Goal: Understand process/instructions

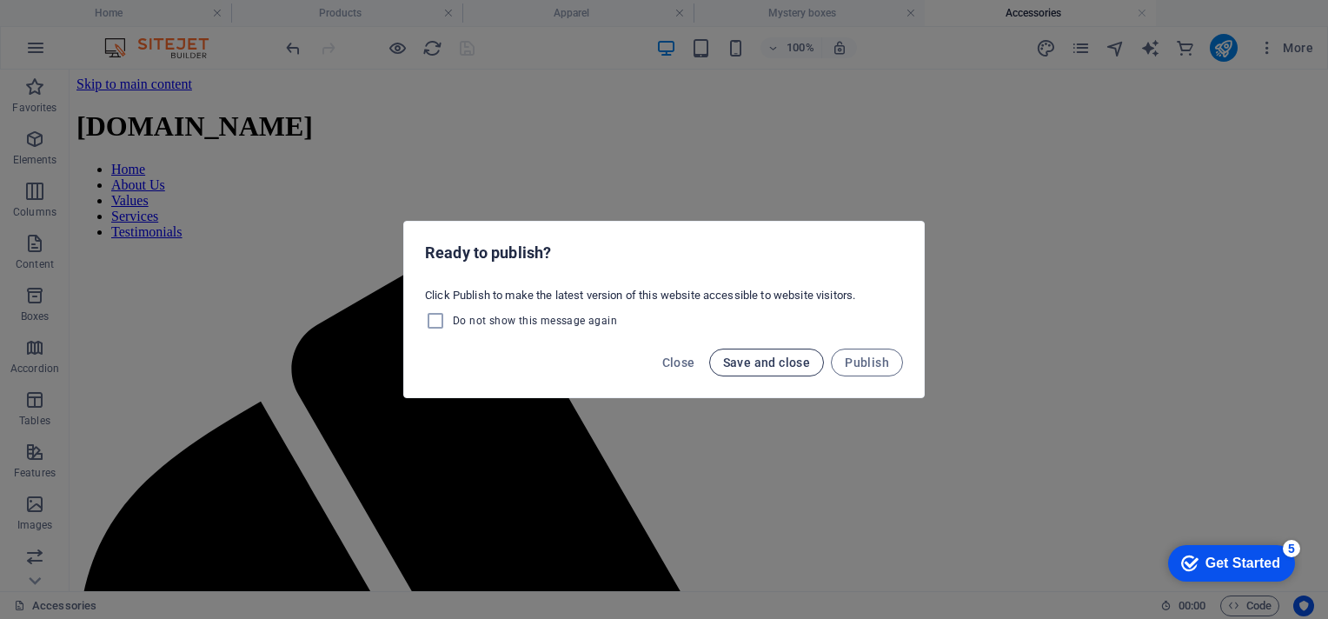
click at [754, 368] on span "Save and close" at bounding box center [767, 362] width 88 height 14
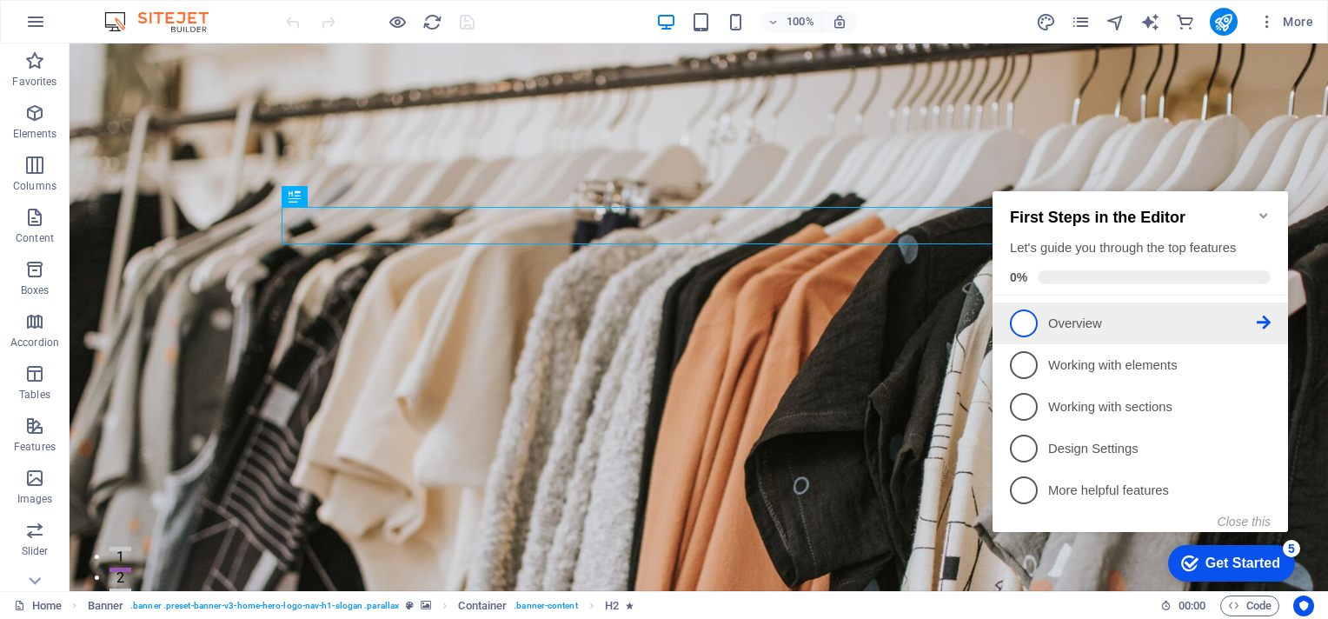
click at [1251, 320] on p "Overview - incomplete" at bounding box center [1152, 324] width 209 height 18
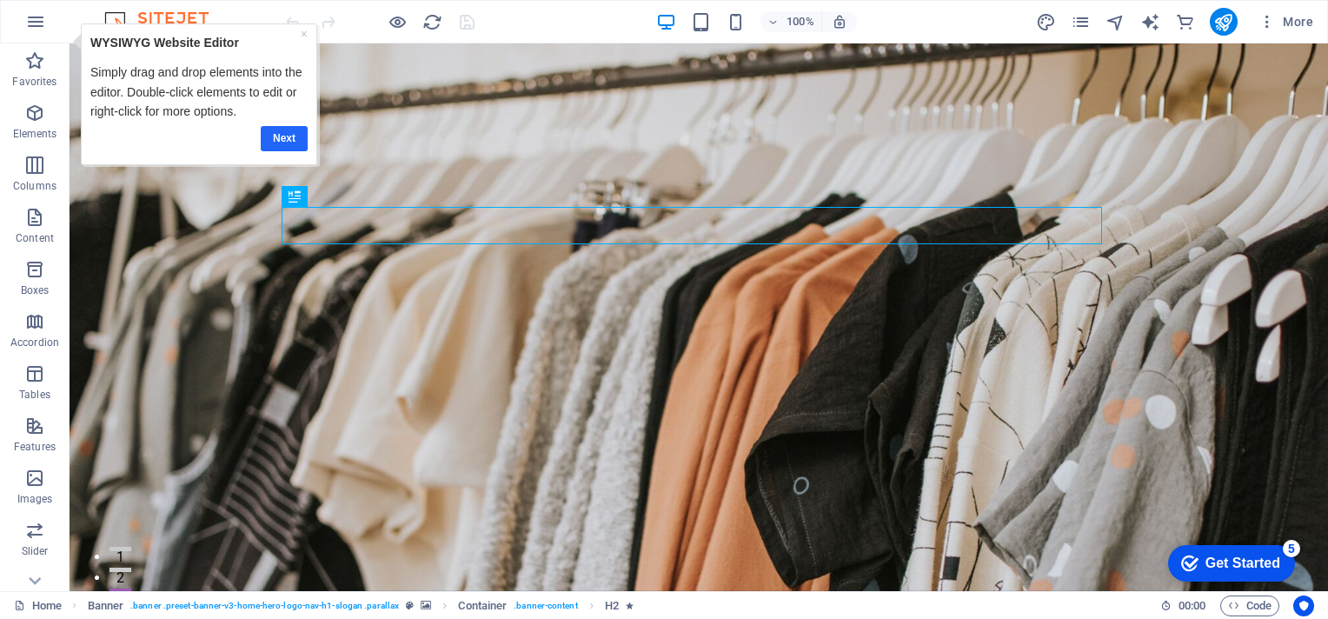
click at [274, 129] on link "Next" at bounding box center [284, 137] width 47 height 25
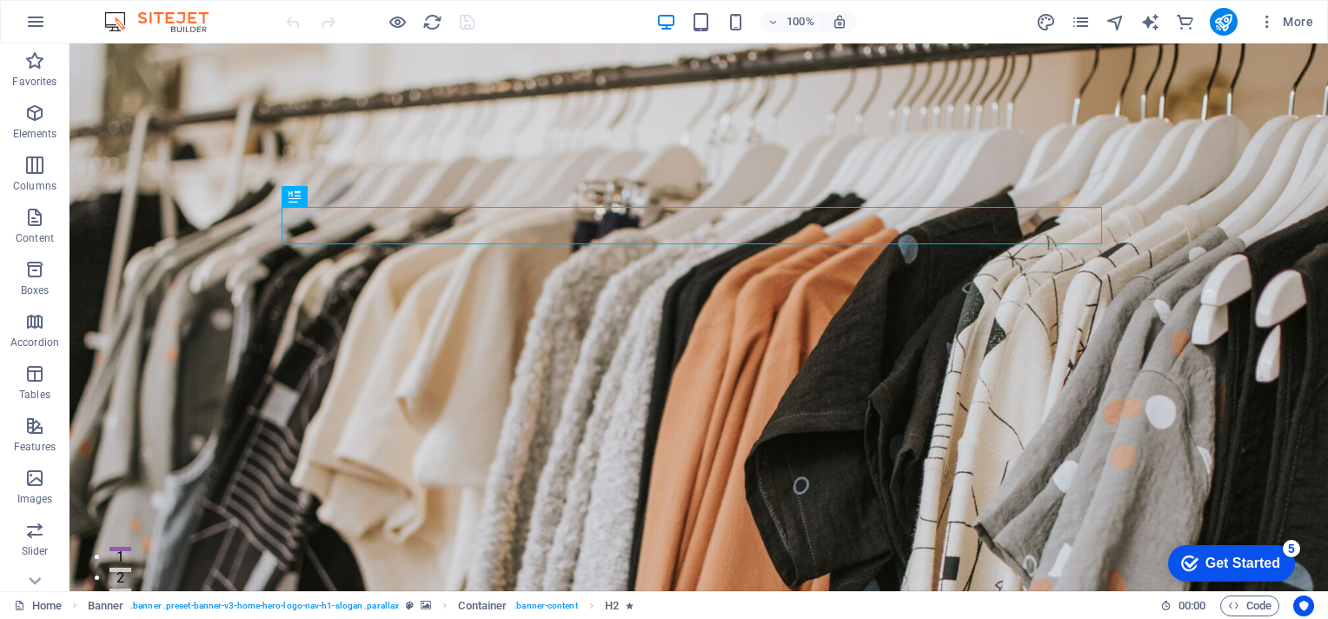
click at [1206, 560] on div "Get Started" at bounding box center [1242, 563] width 75 height 16
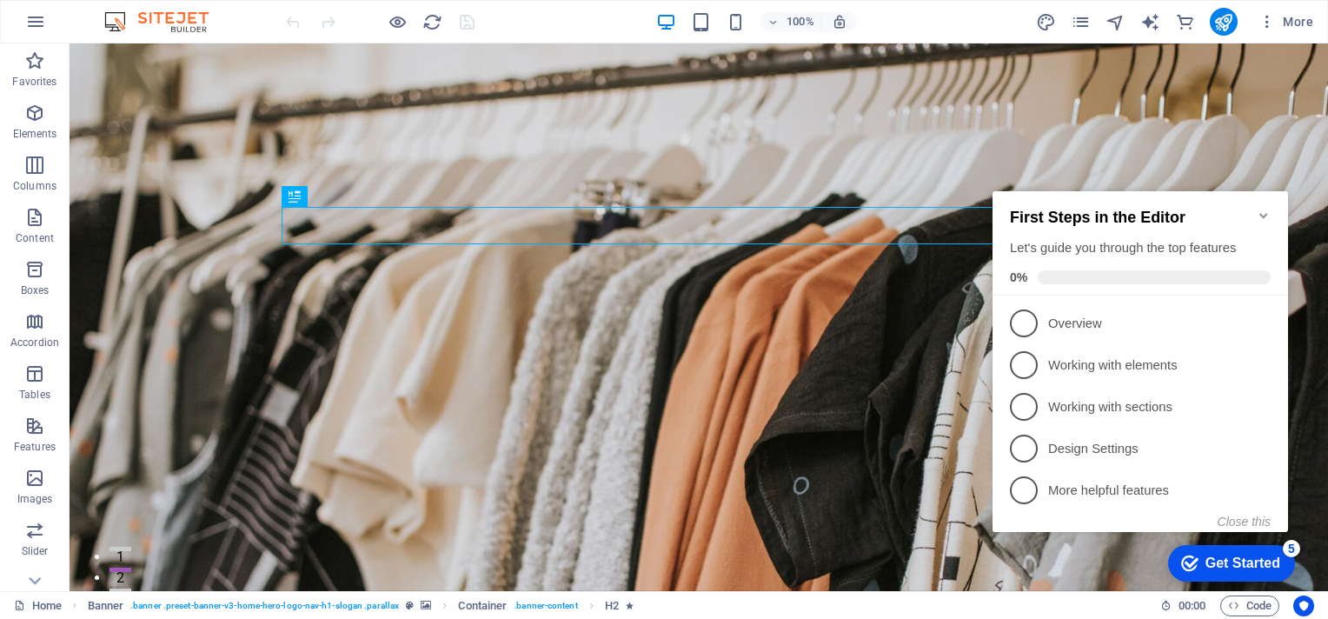
click at [1263, 213] on icon "Minimize checklist" at bounding box center [1263, 216] width 14 height 14
